Goal: Complete application form

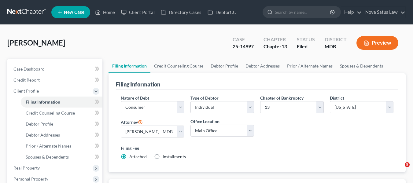
select select "1"
select select "0"
select select "3"
select select "38"
select select "0"
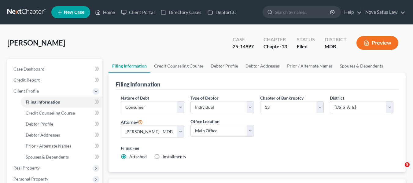
select select "21"
click at [111, 12] on link "Home" at bounding box center [105, 12] width 26 height 11
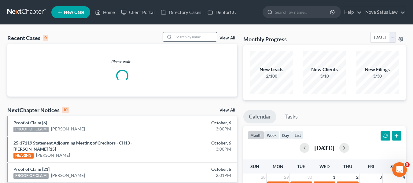
click at [199, 36] on input "search" at bounding box center [195, 36] width 43 height 9
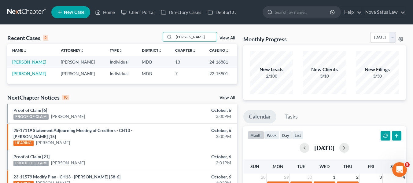
type input "[PERSON_NAME]"
click at [19, 60] on link "[PERSON_NAME]" at bounding box center [29, 61] width 34 height 5
